Goal: Transaction & Acquisition: Obtain resource

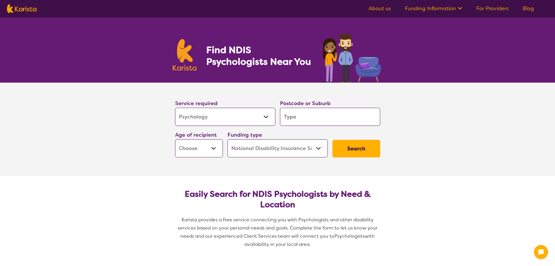
select select "Psychology"
select select "NDIS"
select select "Psychology"
select select "NDIS"
click at [308, 118] on input "search" at bounding box center [330, 117] width 100 height 18
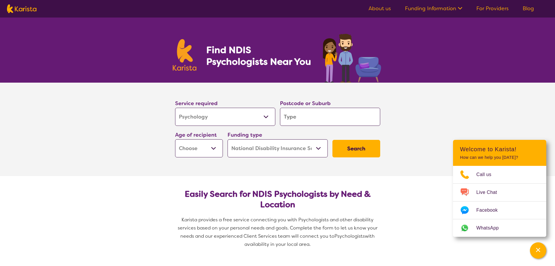
type input "3"
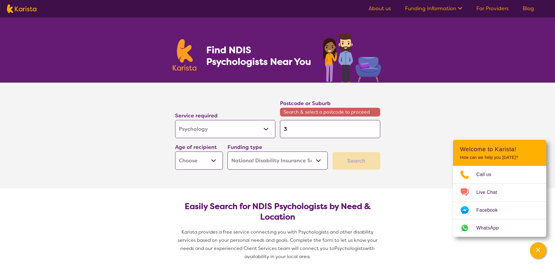
type input "30"
type input "304"
type input "3040"
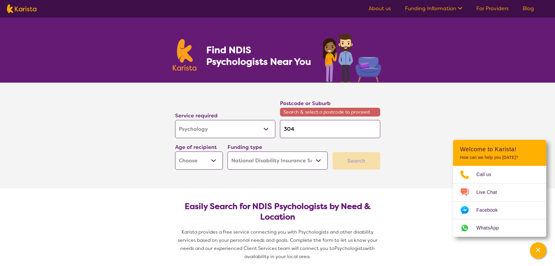
type input "3040"
click at [333, 152] on button "Search" at bounding box center [357, 160] width 48 height 17
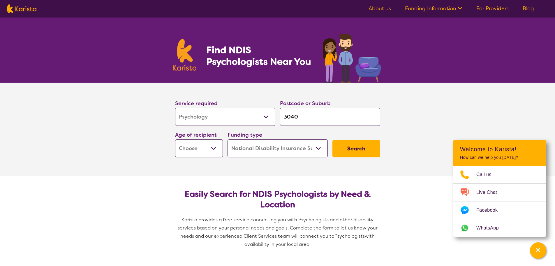
click at [215, 149] on select "Early Childhood - 0 to 9 Child - 10 to 11 Adolescent - 12 to 17 Adult - 18 to 6…" at bounding box center [199, 148] width 48 height 18
select select "AS"
click at [175, 139] on select "Early Childhood - 0 to 9 Child - 10 to 11 Adolescent - 12 to 17 Adult - 18 to 6…" at bounding box center [199, 148] width 48 height 18
select select "AS"
click at [353, 149] on button "Search" at bounding box center [357, 148] width 48 height 17
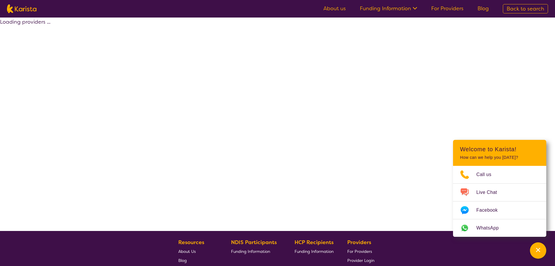
select select "by_score"
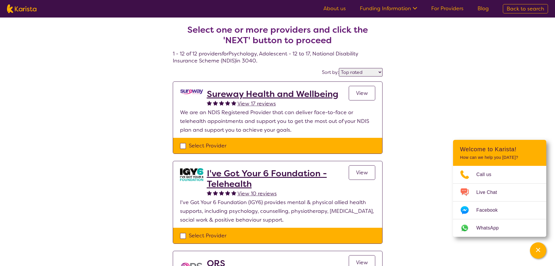
click at [264, 95] on h2 "Sureway Health and Wellbeing" at bounding box center [272, 94] width 131 height 10
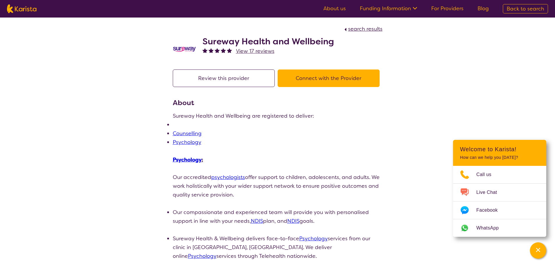
click at [315, 83] on button "Connect with the Provider" at bounding box center [329, 77] width 102 height 17
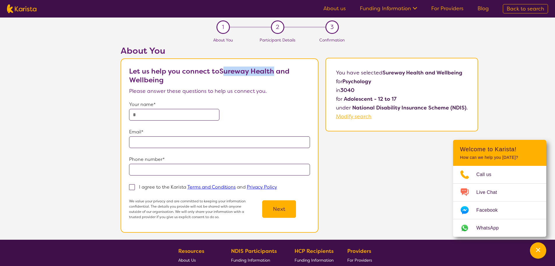
drag, startPoint x: 275, startPoint y: 70, endPoint x: 226, endPoint y: 70, distance: 49.0
click at [226, 70] on b "Let us help you connect to Sureway Health and Wellbeing" at bounding box center [209, 75] width 161 height 18
drag, startPoint x: 221, startPoint y: 71, endPoint x: 307, endPoint y: 81, distance: 86.3
click at [307, 81] on p "Let us help you connect to Sureway Health and Wellbeing" at bounding box center [219, 75] width 181 height 17
copy b "Sureway Health and Wellbeing"
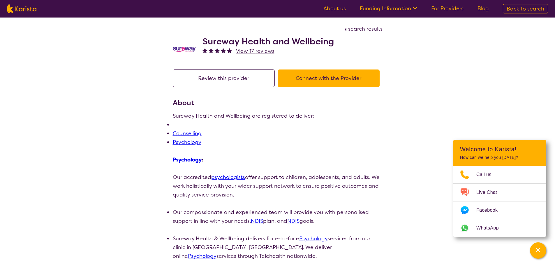
select select "by_score"
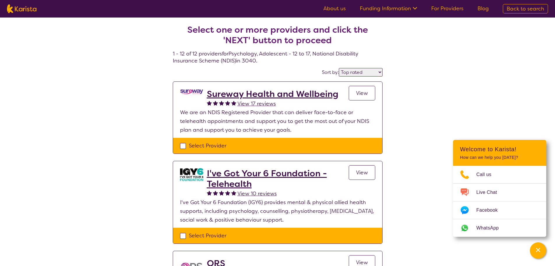
click at [382, 70] on select "Highly reviewed Top rated" at bounding box center [361, 72] width 44 height 8
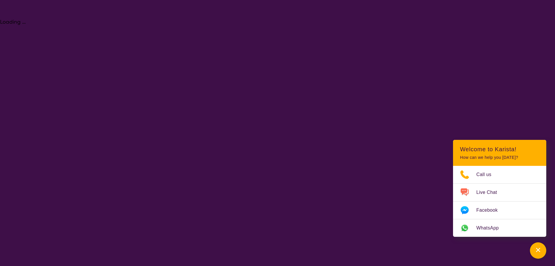
select select "Psychology"
select select "AS"
select select "NDIS"
select select "Psychology"
select select "AS"
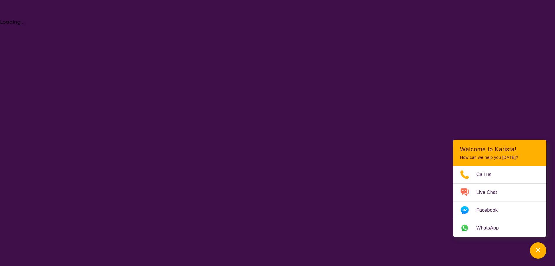
select select "NDIS"
